Goal: Task Accomplishment & Management: Manage account settings

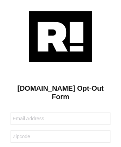
click at [60, 36] on img at bounding box center [60, 36] width 63 height 51
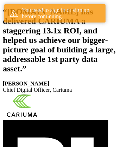
scroll to position [129, 0]
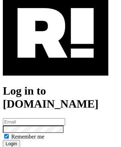
click at [56, 64] on img at bounding box center [55, 33] width 105 height 85
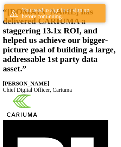
scroll to position [129, 0]
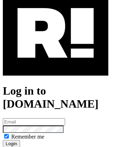
click at [56, 64] on img at bounding box center [55, 33] width 105 height 85
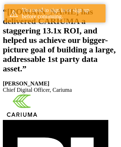
scroll to position [129, 0]
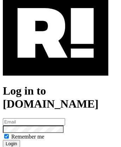
click at [56, 64] on img at bounding box center [55, 33] width 105 height 85
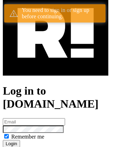
scroll to position [129, 0]
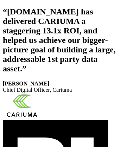
scroll to position [118, 0]
